Goal: Task Accomplishment & Management: Complete application form

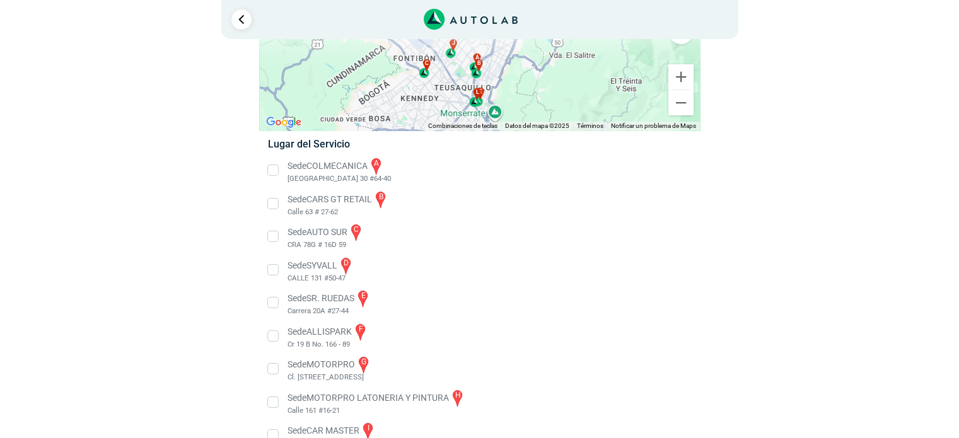
scroll to position [189, 0]
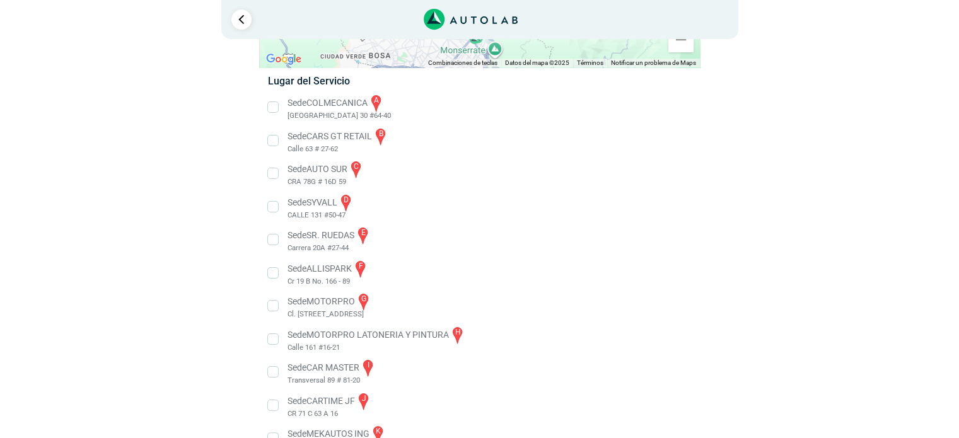
click at [270, 209] on li "Sede SYVALL d CALLE 131 #50-47" at bounding box center [480, 207] width 442 height 28
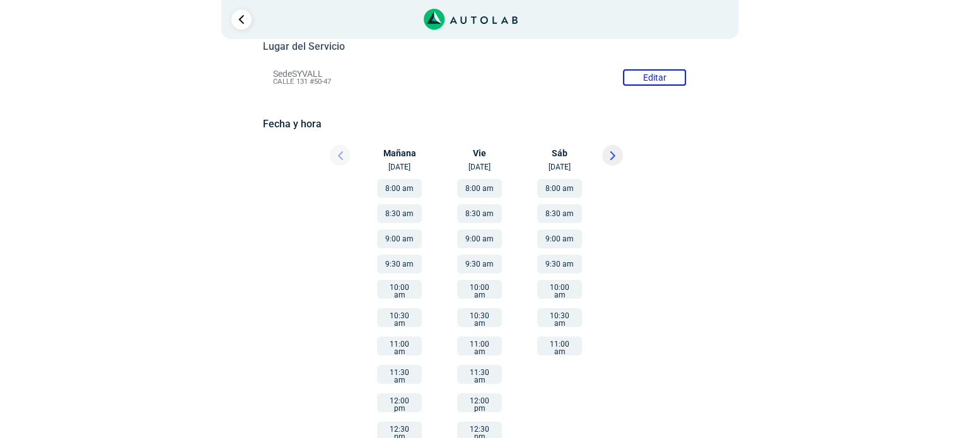
scroll to position [126, 0]
click at [399, 318] on button "10:30 am" at bounding box center [399, 317] width 45 height 19
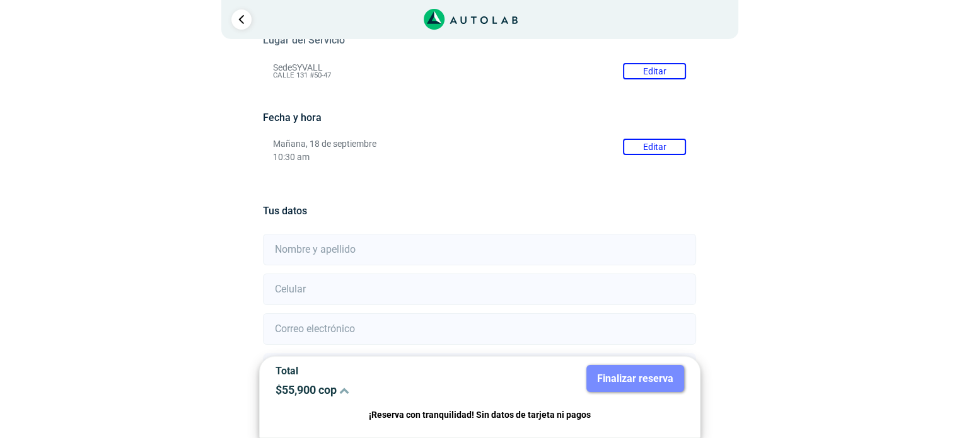
scroll to position [246, 0]
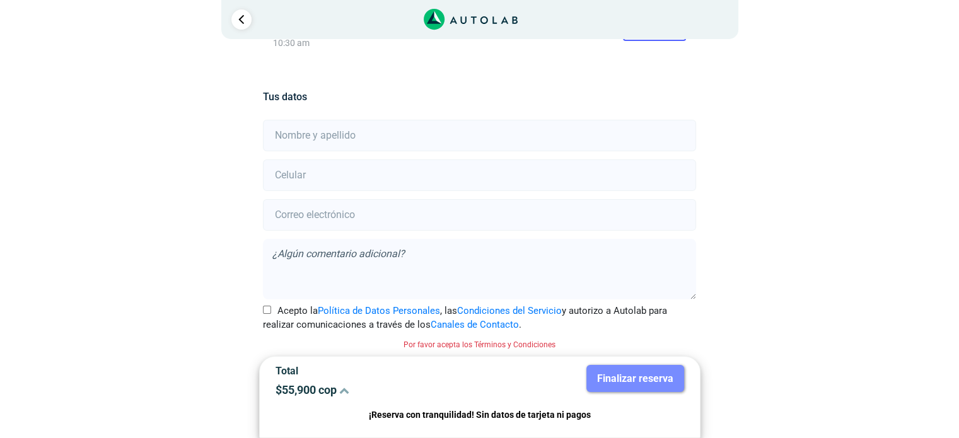
click at [375, 140] on input "text" at bounding box center [479, 136] width 433 height 32
type input "[PERSON_NAME]"
type input "3142986768"
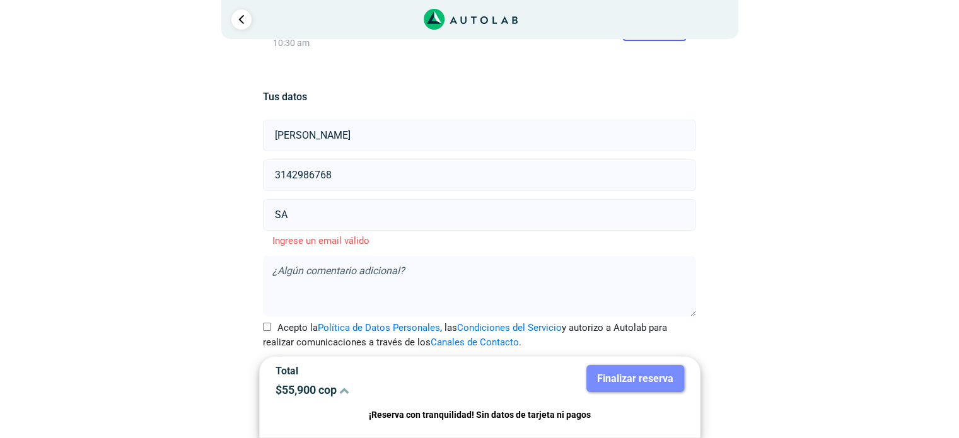
type input "[EMAIL_ADDRESS][DOMAIN_NAME]"
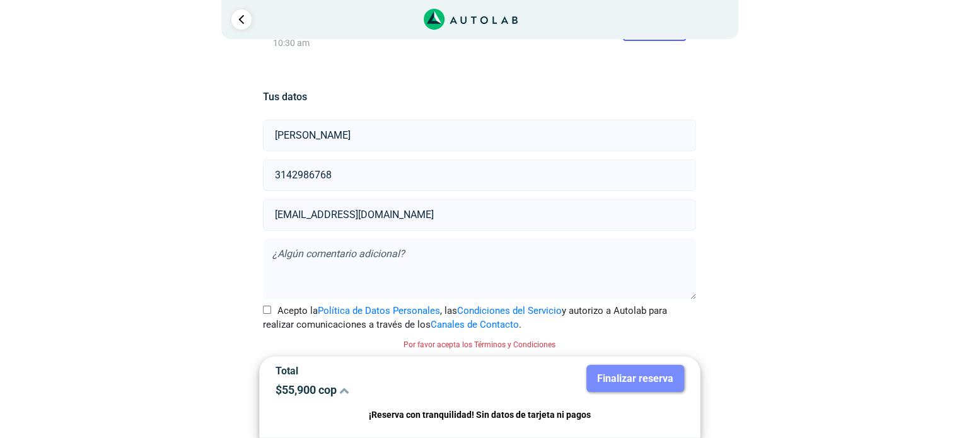
click at [272, 311] on label "Acepto la Política de Datos Personales , las Condiciones del Servicio y autoriz…" at bounding box center [479, 318] width 433 height 28
click at [271, 311] on input "Acepto la Política de Datos Personales , las Condiciones del Servicio y autoriz…" at bounding box center [267, 310] width 8 height 8
checkbox input "true"
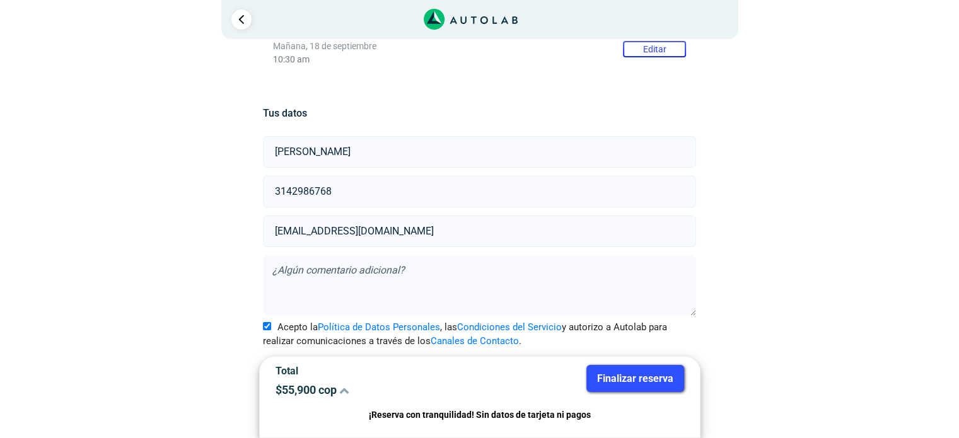
click at [664, 375] on button "Finalizar reserva" at bounding box center [636, 378] width 98 height 27
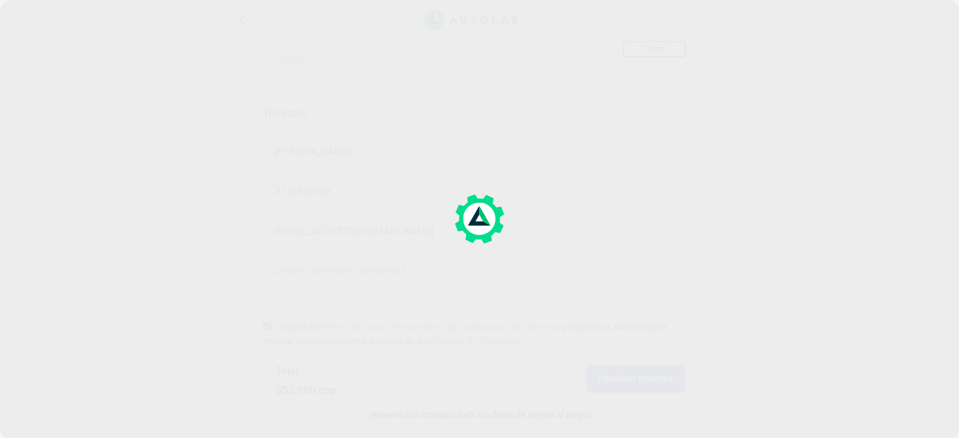
scroll to position [0, 0]
